Goal: Task Accomplishment & Management: Manage account settings

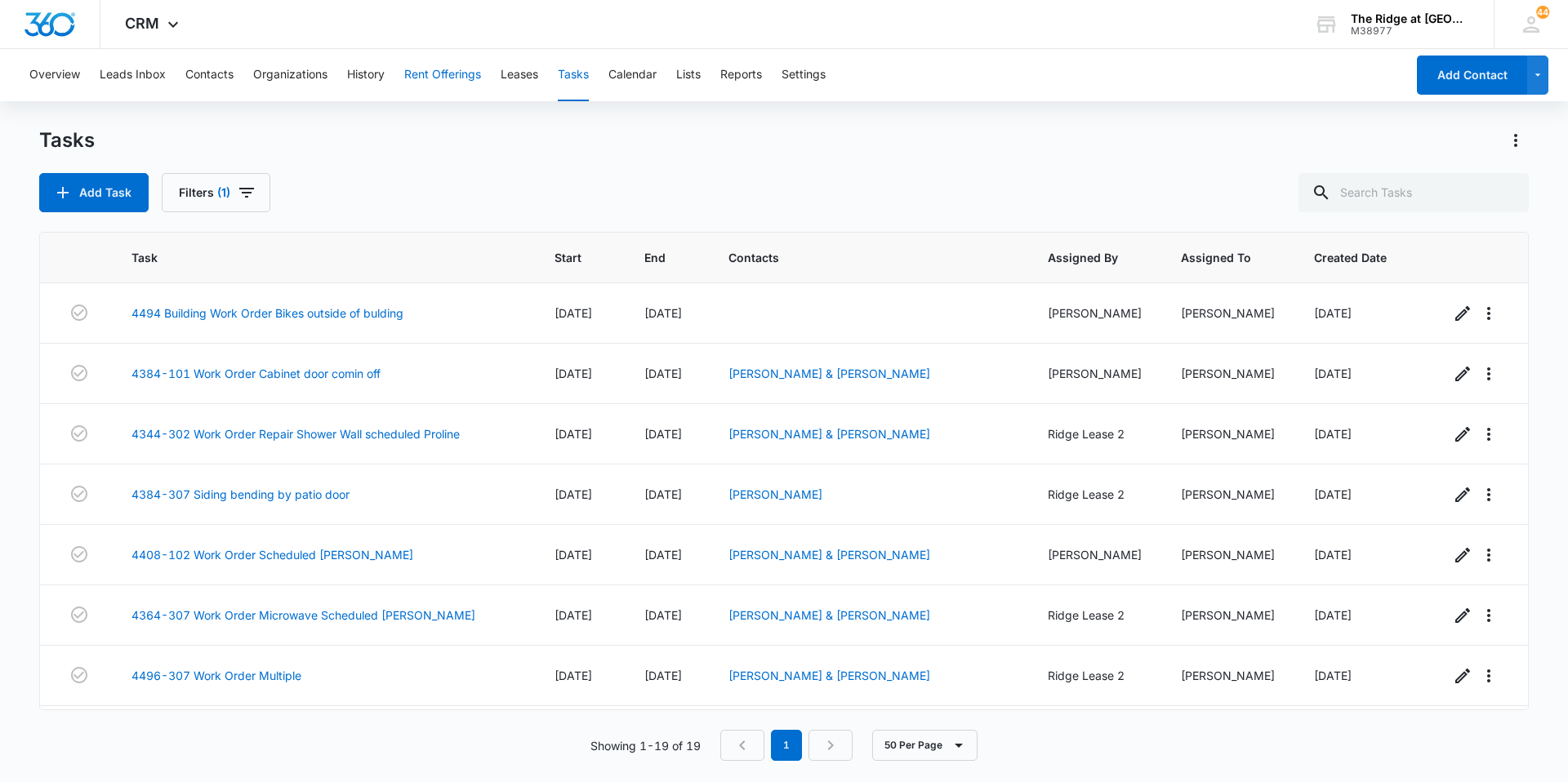
scroll to position [326, 0]
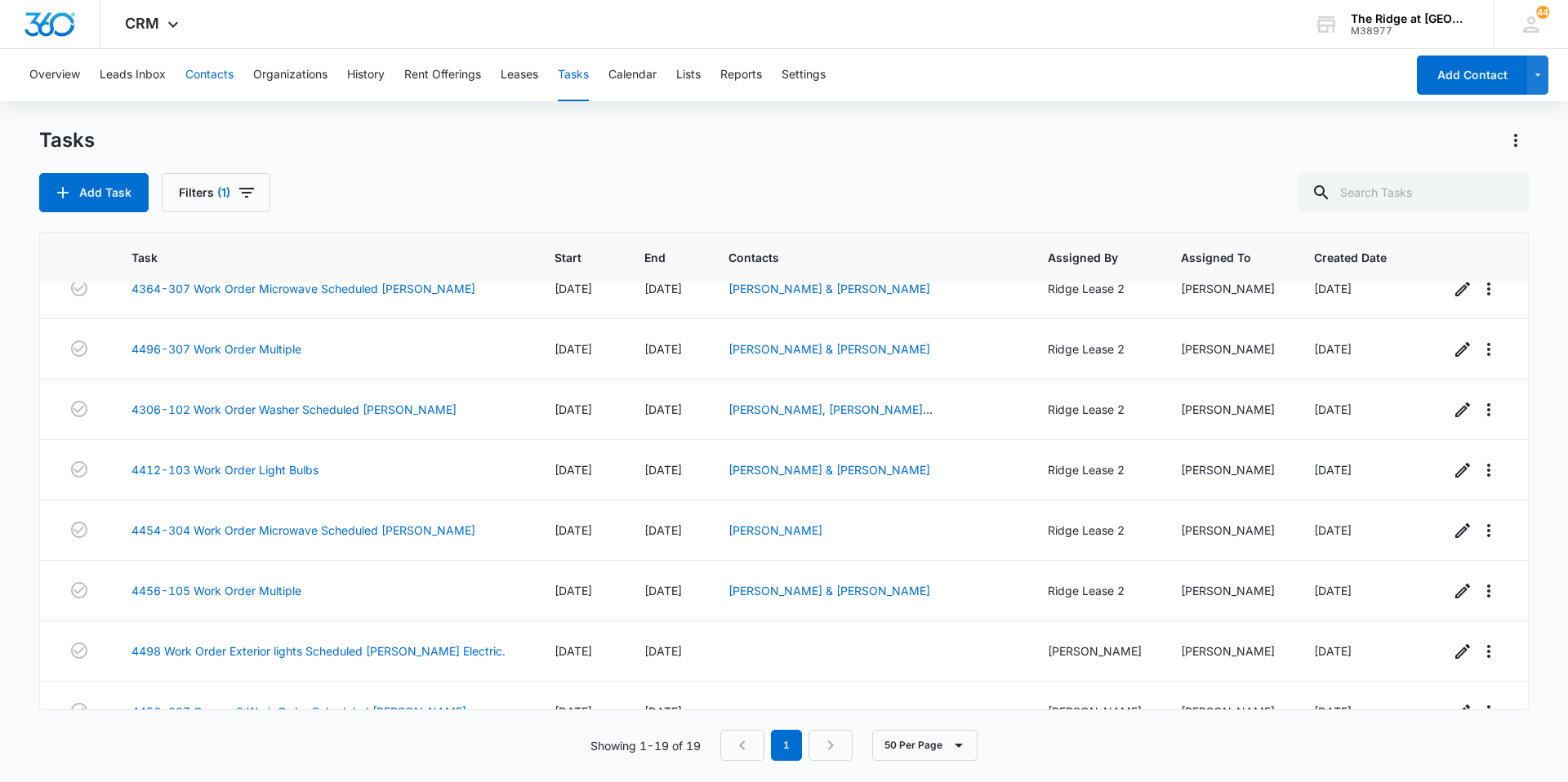
click at [233, 79] on button "Contacts" at bounding box center [209, 74] width 48 height 52
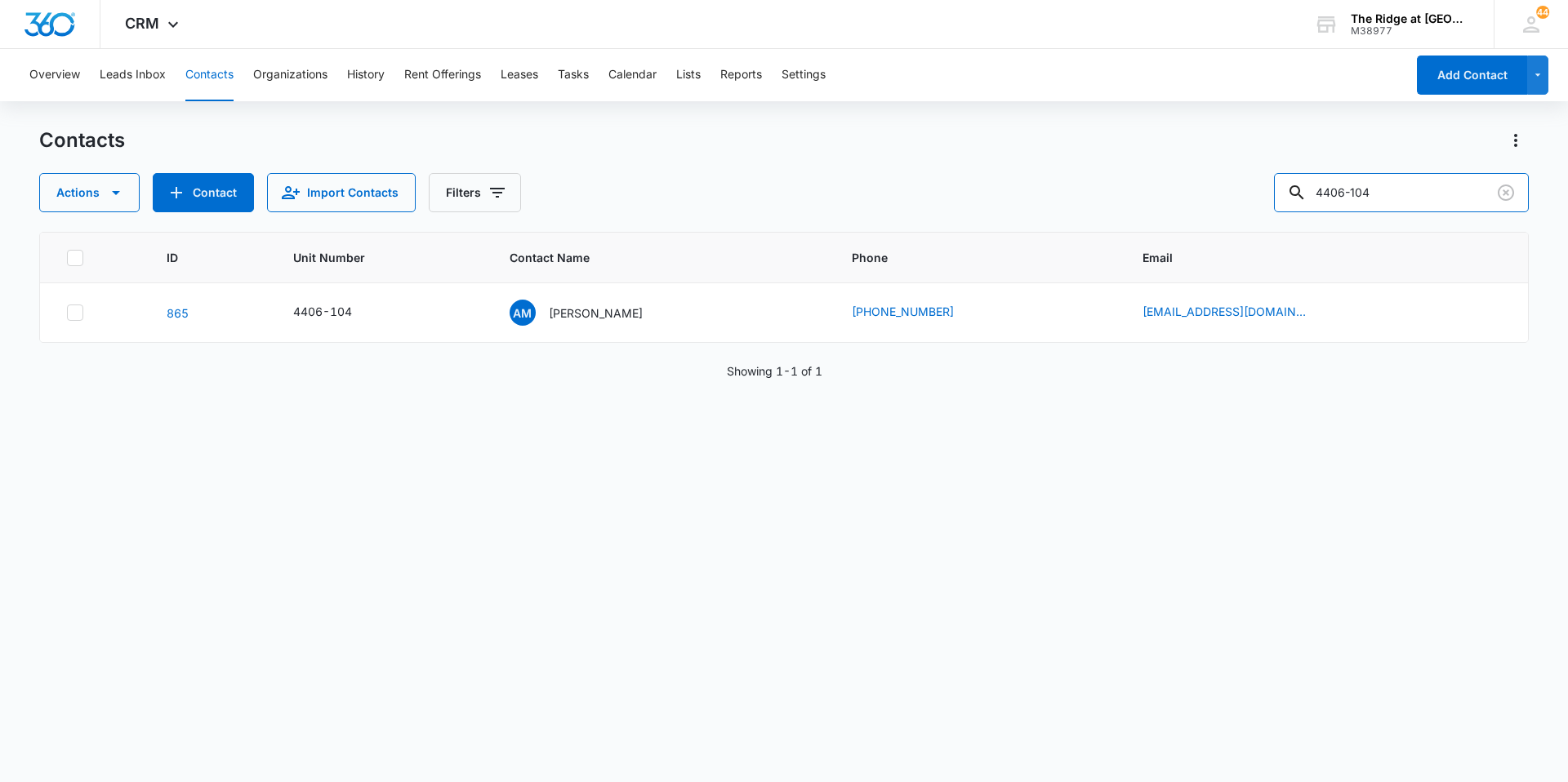
drag, startPoint x: 1410, startPoint y: 189, endPoint x: 1274, endPoint y: 192, distance: 136.0
click at [1274, 192] on div "Actions Contact Import Contacts Filters 4406-104" at bounding box center [784, 192] width 1490 height 39
type input "[PERSON_NAME]"
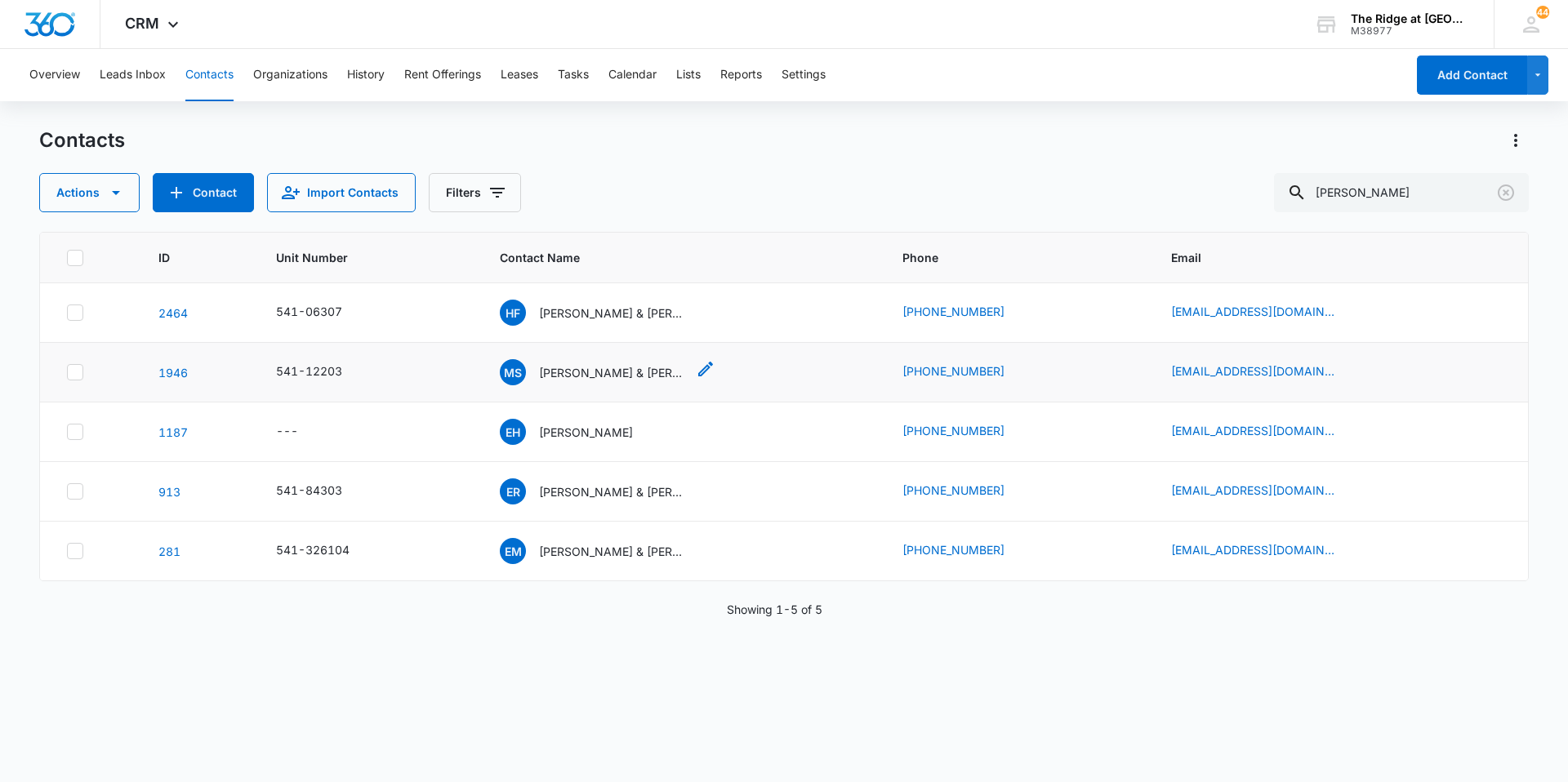
click at [617, 371] on p "[PERSON_NAME] & [PERSON_NAME]" at bounding box center [613, 372] width 147 height 17
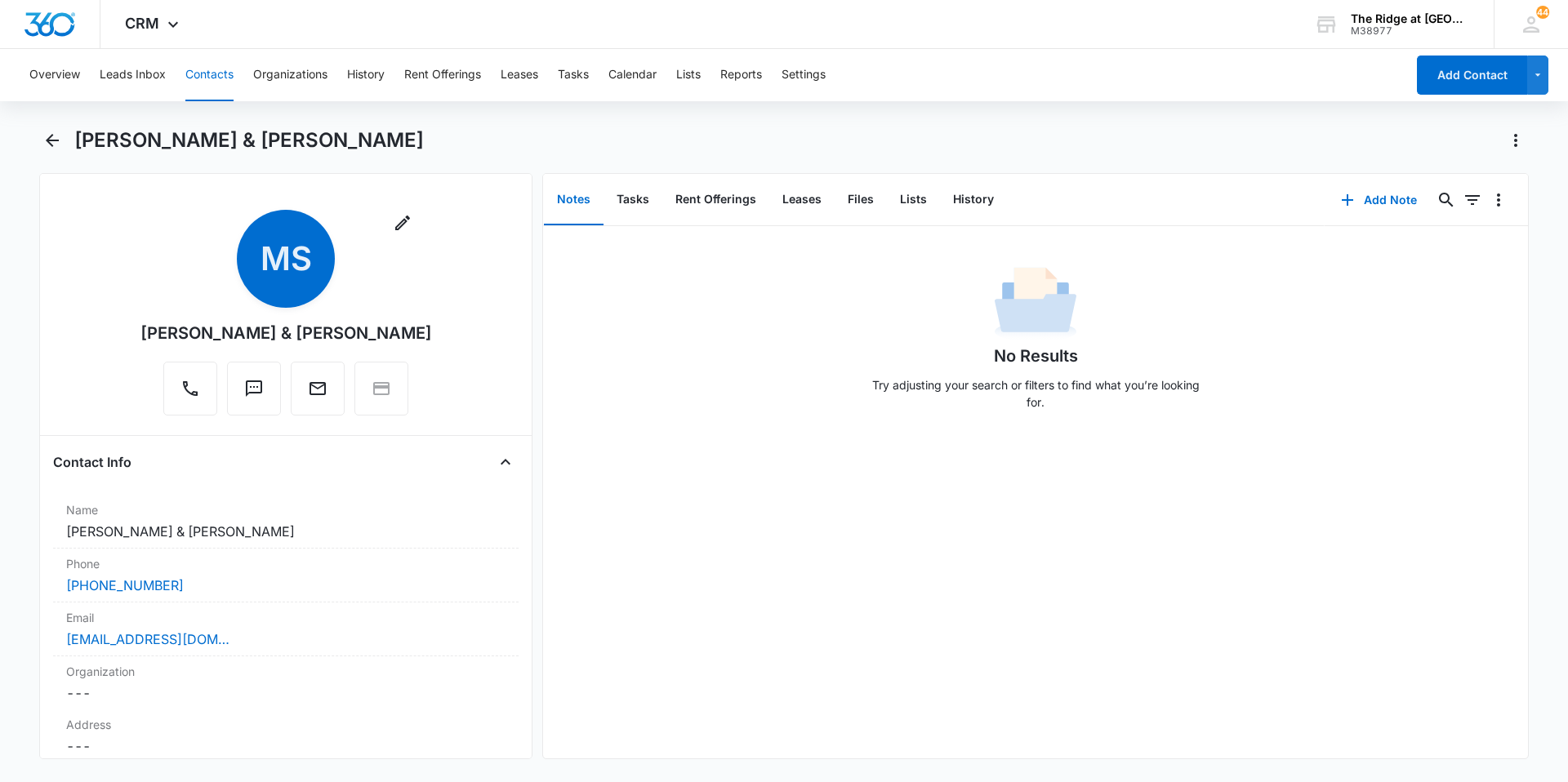
click at [217, 81] on button "Contacts" at bounding box center [209, 74] width 48 height 52
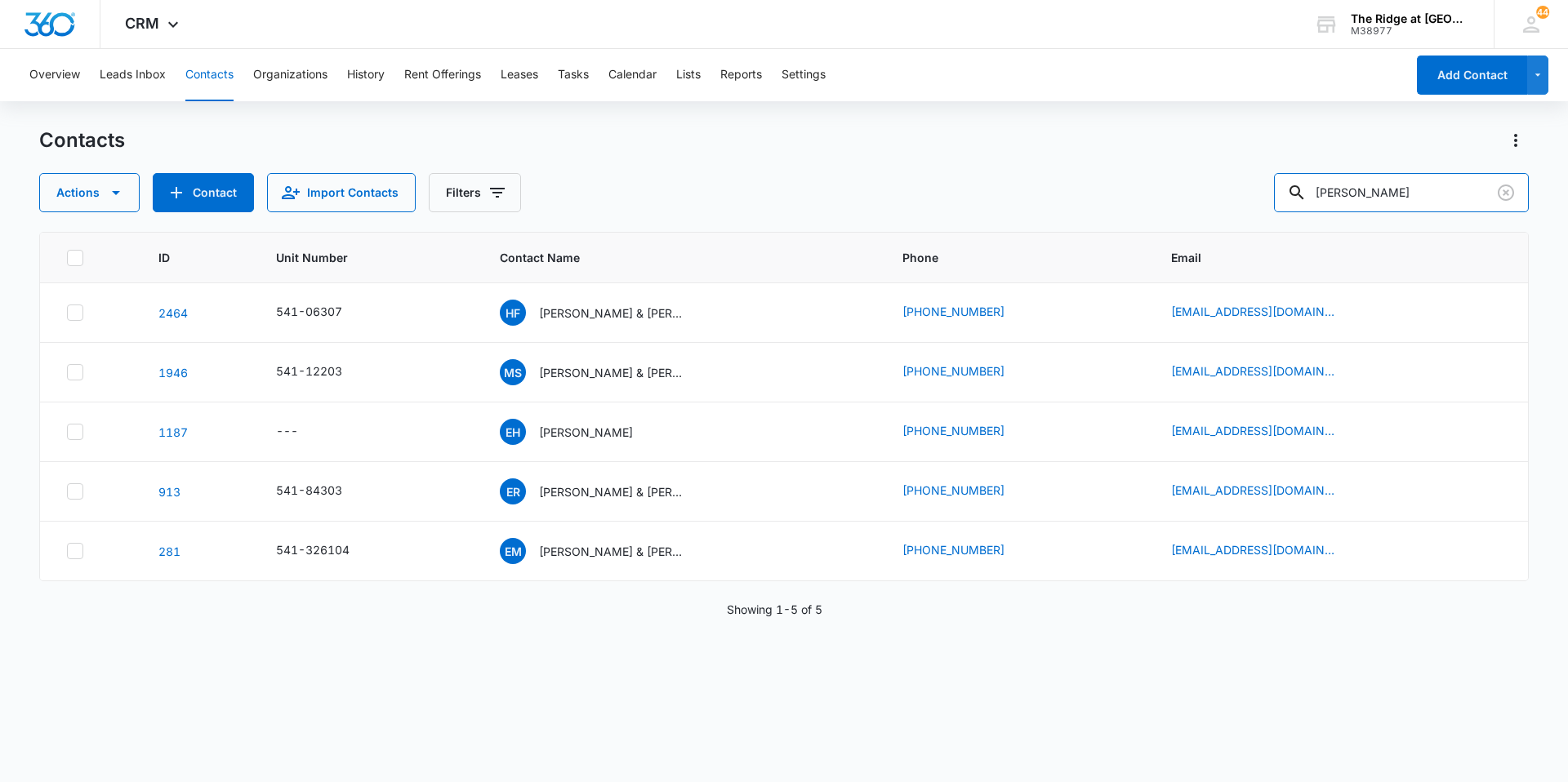
drag, startPoint x: 1395, startPoint y: 199, endPoint x: 1226, endPoint y: 204, distance: 169.1
click at [1226, 204] on div "Actions Contact Import Contacts Filters ethan" at bounding box center [784, 192] width 1490 height 39
type input "Dania"
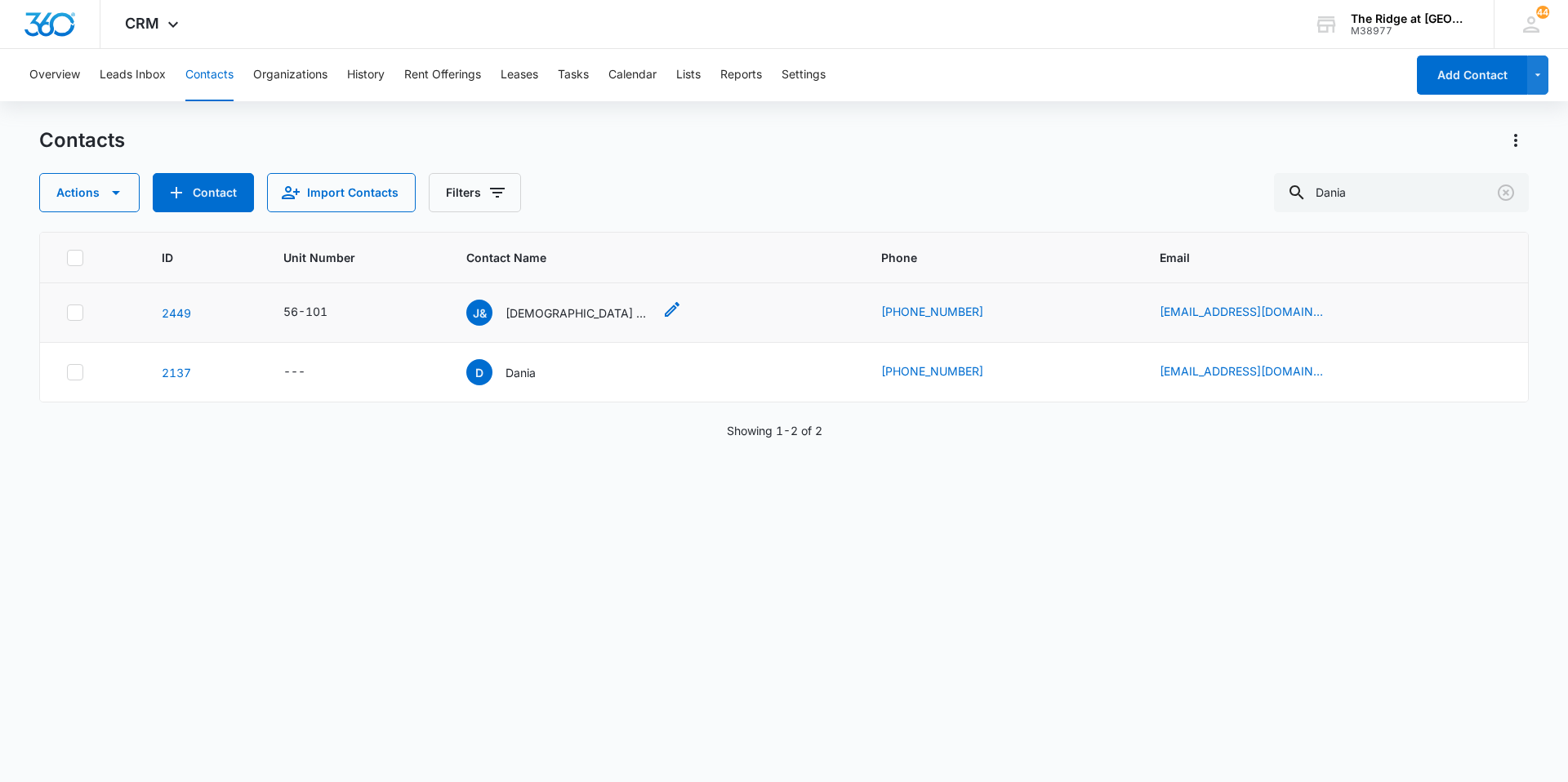
click at [550, 315] on p "[DEMOGRAPHIC_DATA] & [PERSON_NAME]" at bounding box center [579, 312] width 147 height 17
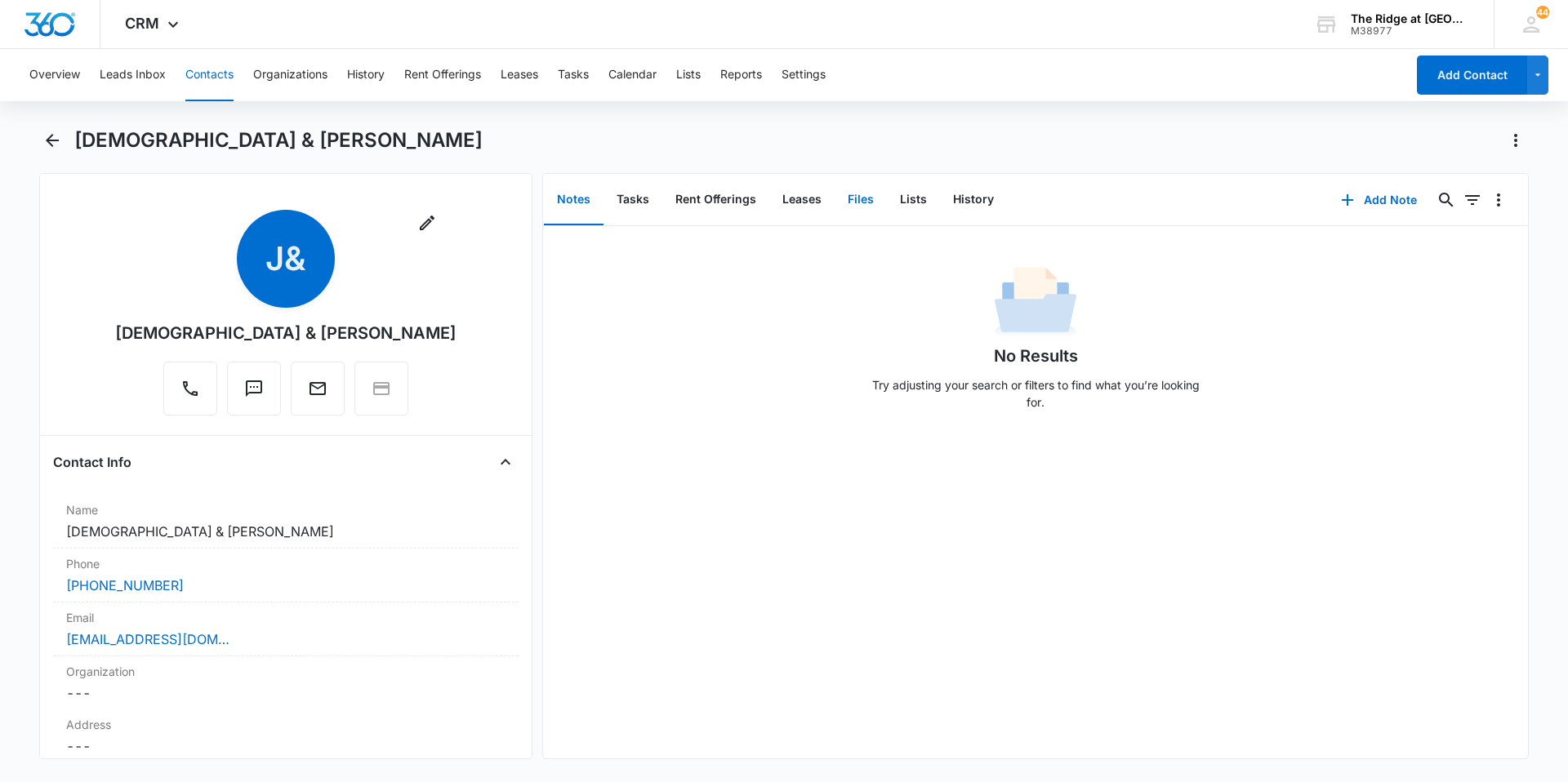
click at [846, 205] on button "Files" at bounding box center [860, 199] width 52 height 51
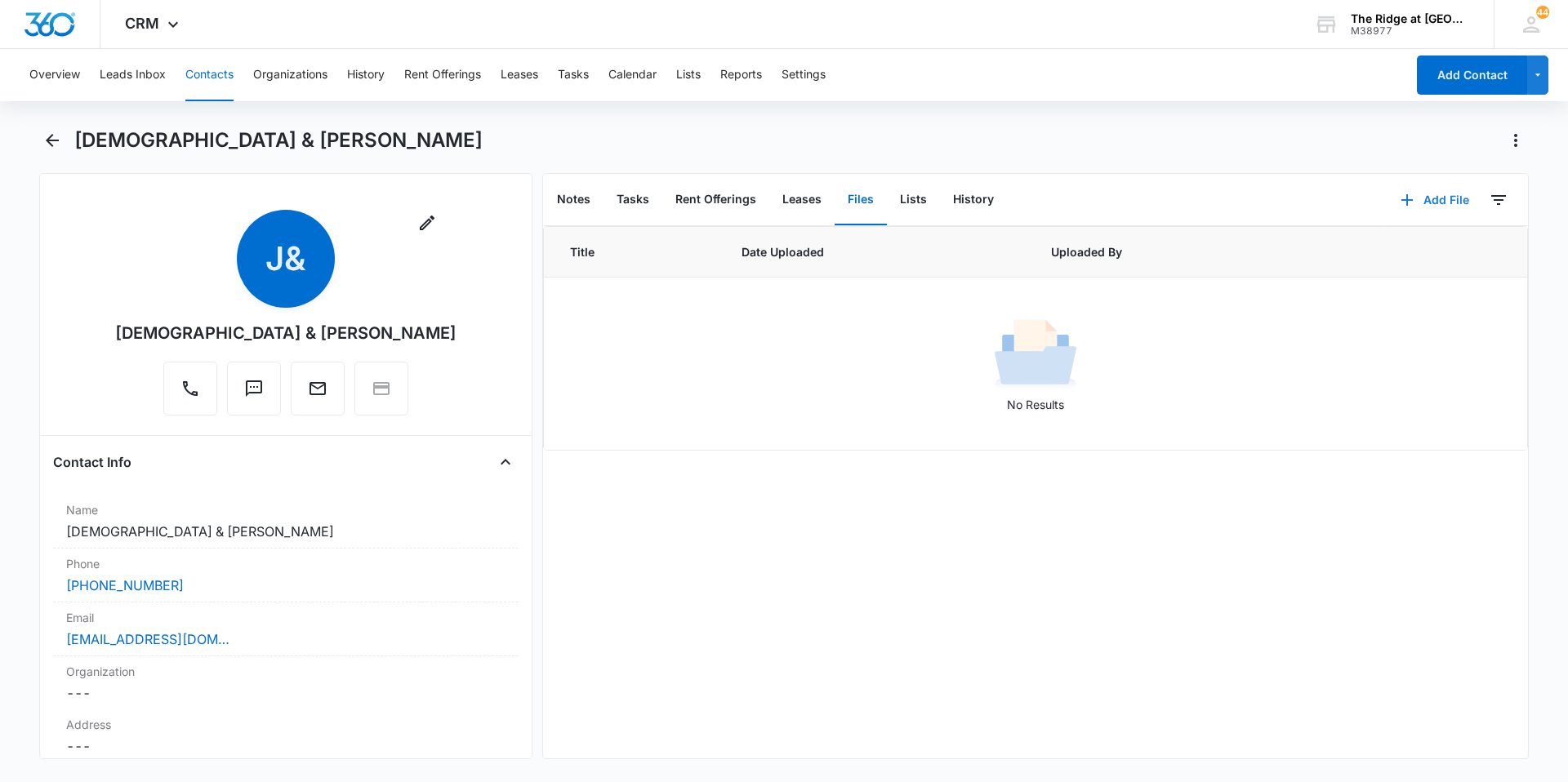
click at [1424, 199] on button "Add File" at bounding box center [1435, 199] width 101 height 39
click at [1397, 253] on div "Upload Files" at bounding box center [1413, 252] width 66 height 12
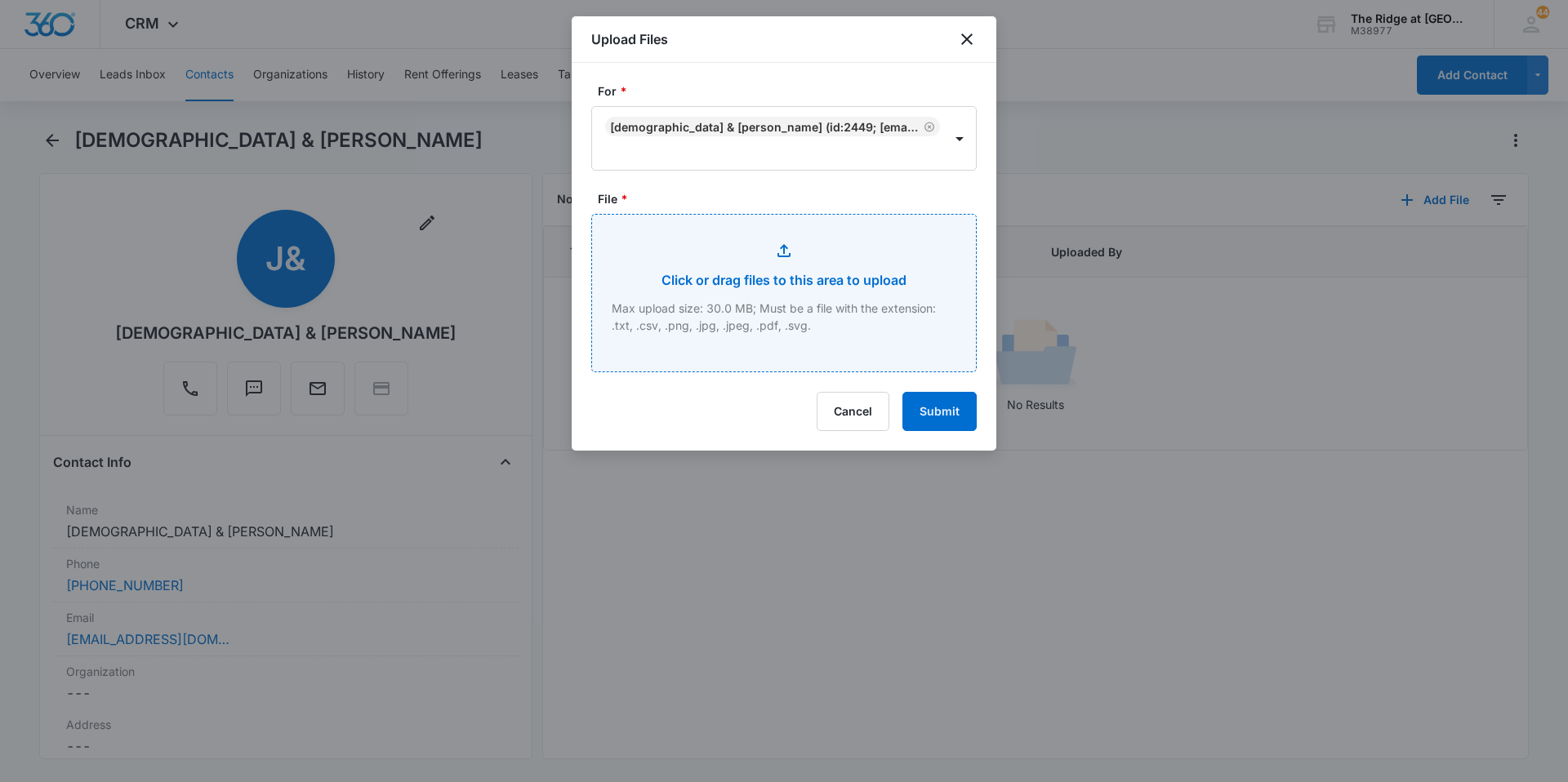
click at [748, 315] on input "File *" at bounding box center [784, 293] width 384 height 157
type input "C:\fakepath\4456-101 Garage addendum.pdf"
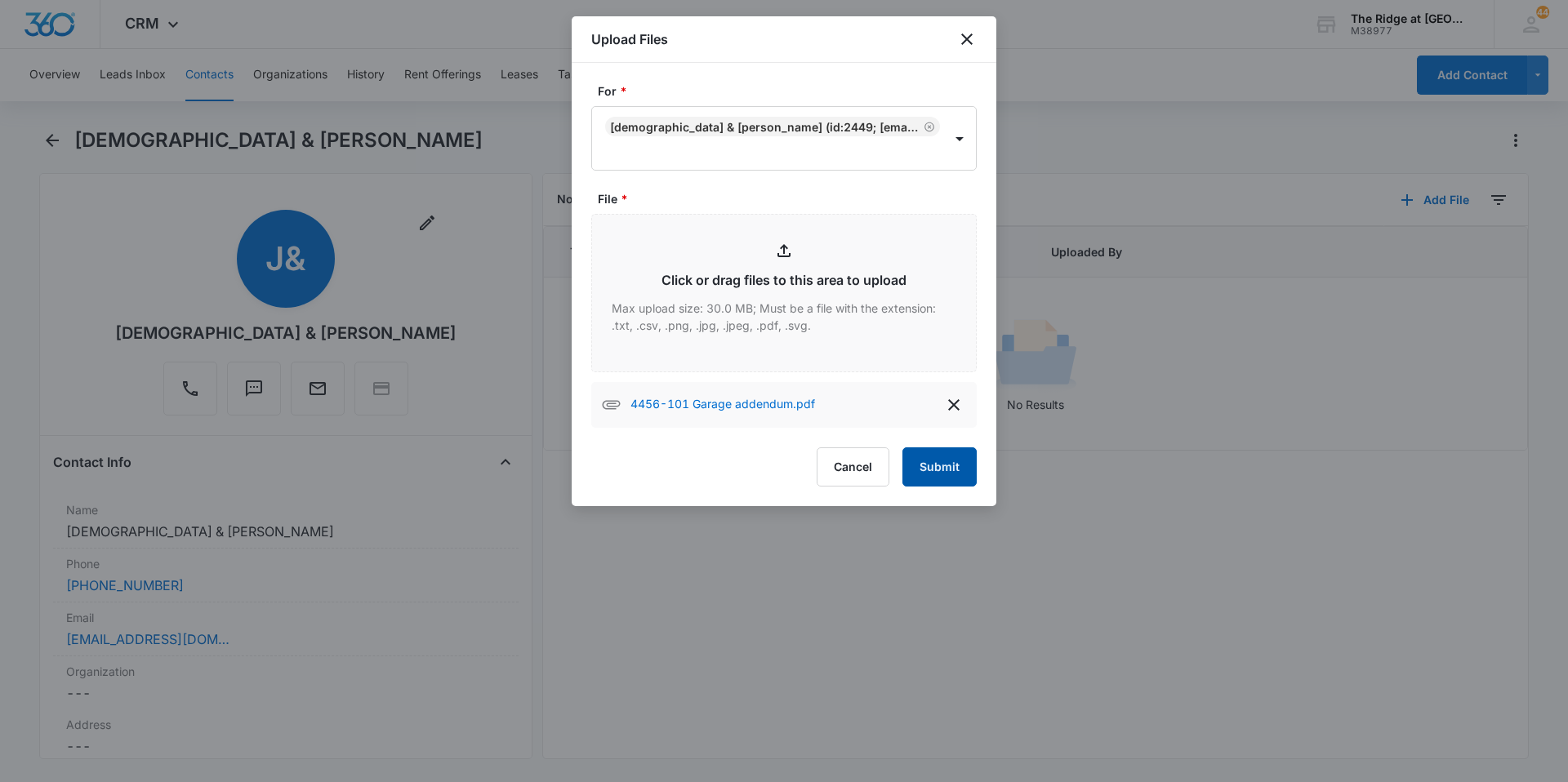
click at [932, 466] on button "Submit" at bounding box center [939, 467] width 74 height 39
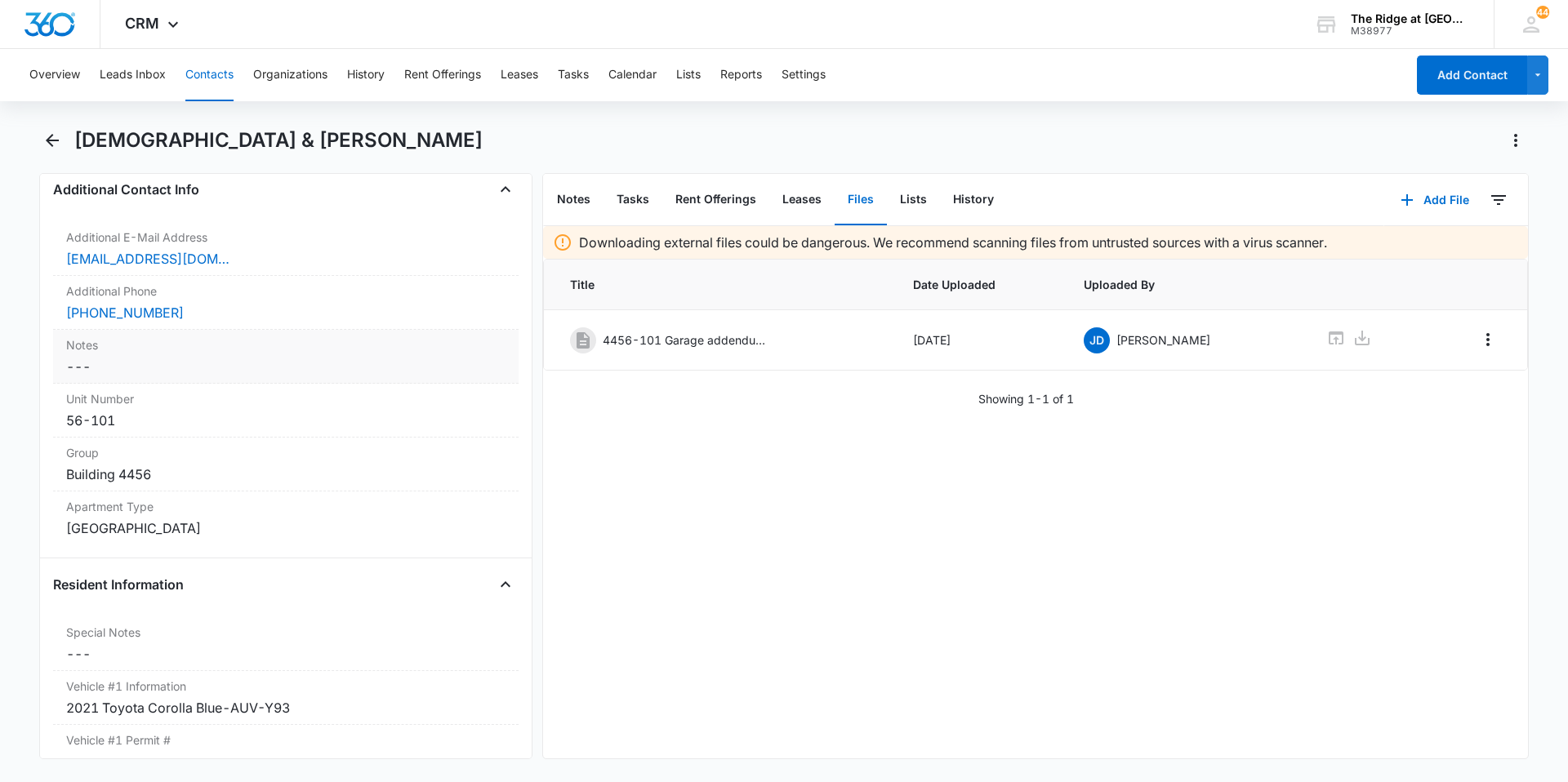
scroll to position [1224, 0]
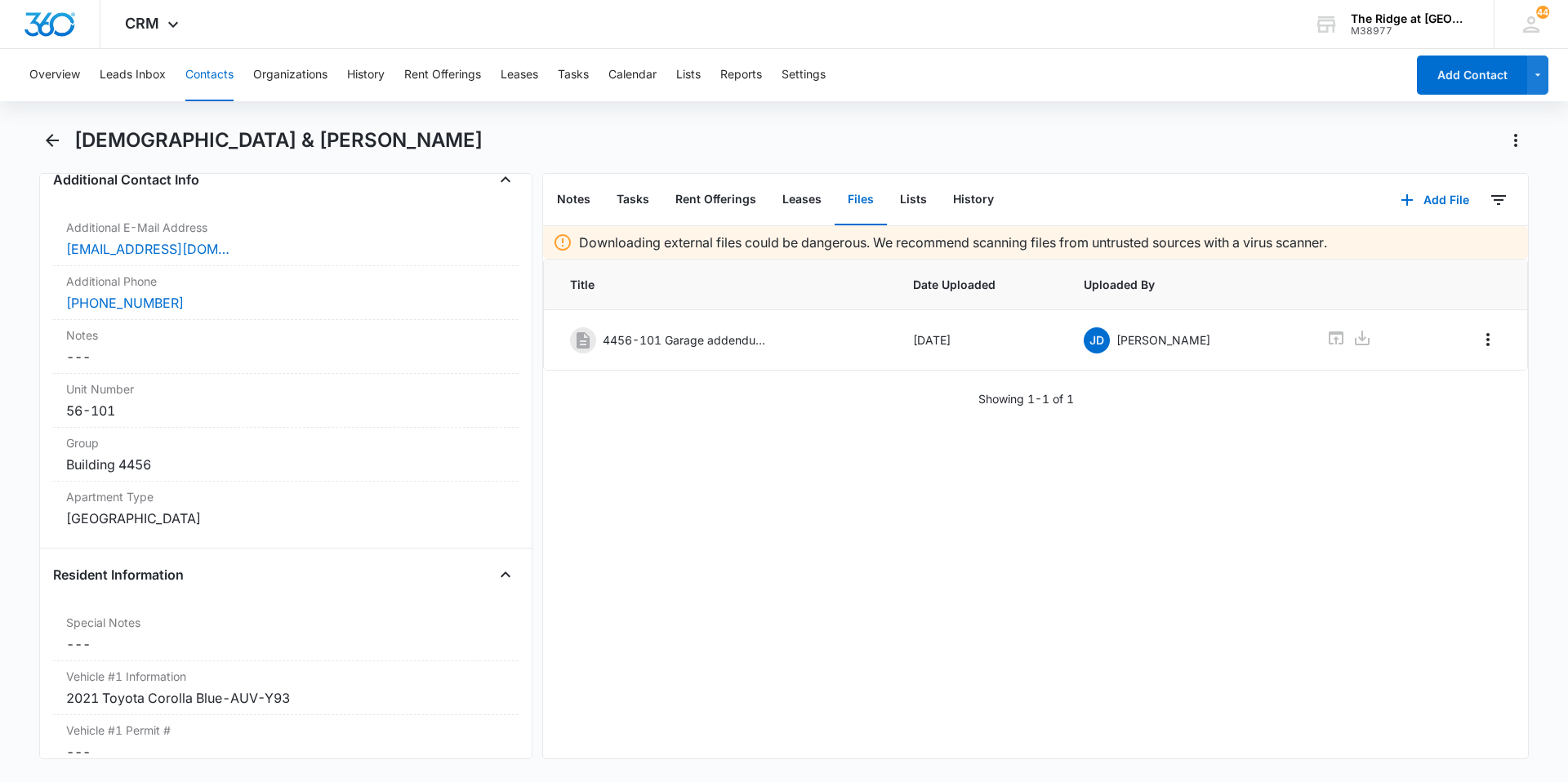
click at [206, 74] on button "Contacts" at bounding box center [209, 74] width 48 height 52
